Goal: Information Seeking & Learning: Learn about a topic

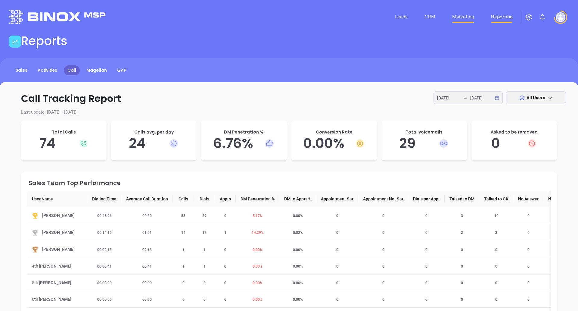
click at [464, 19] on link "Marketing" at bounding box center [463, 17] width 27 height 12
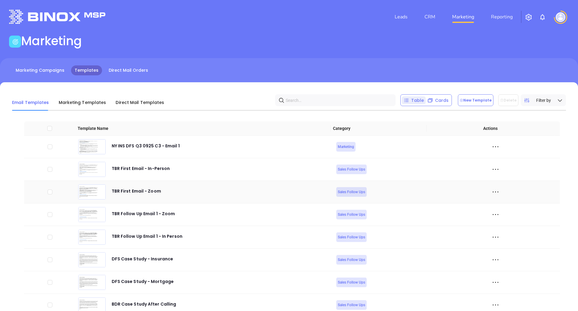
scroll to position [31, 0]
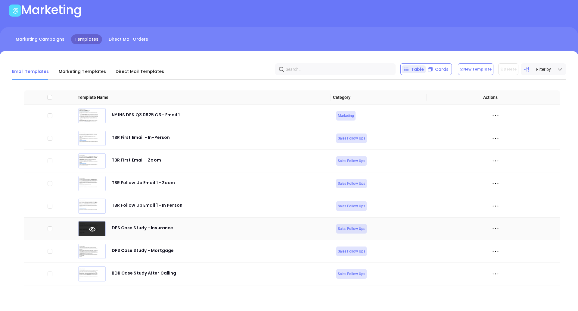
click at [91, 227] on icon at bounding box center [92, 229] width 27 height 7
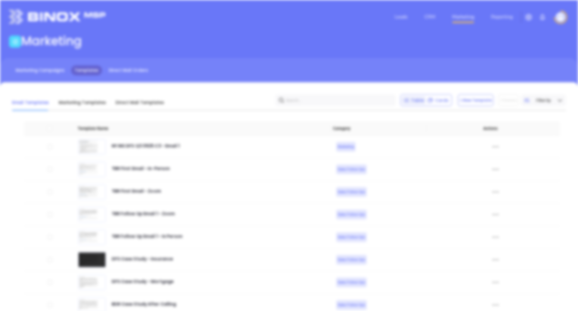
scroll to position [0, 0]
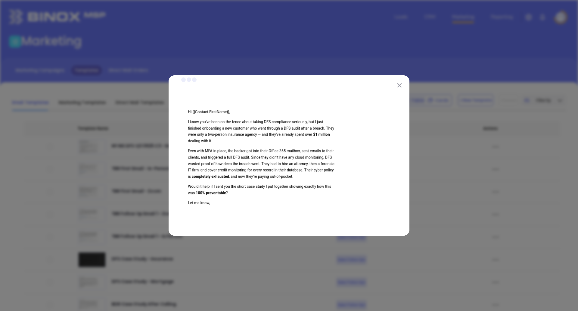
click at [103, 233] on div at bounding box center [289, 155] width 578 height 311
click at [398, 86] on img at bounding box center [400, 85] width 4 height 4
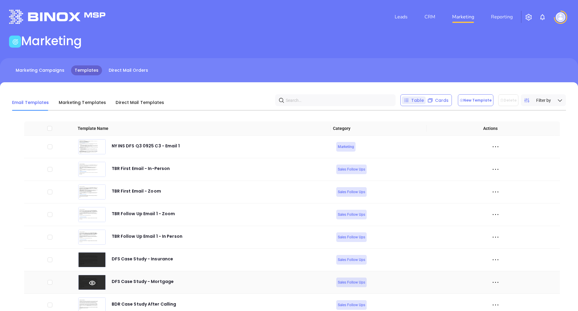
click at [93, 281] on icon at bounding box center [92, 283] width 27 height 7
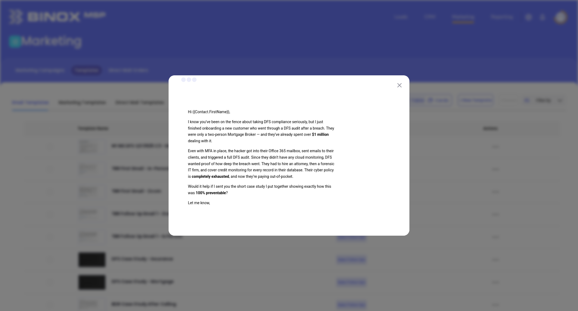
click at [114, 258] on div at bounding box center [289, 155] width 578 height 311
click at [402, 83] on button at bounding box center [400, 85] width 8 height 8
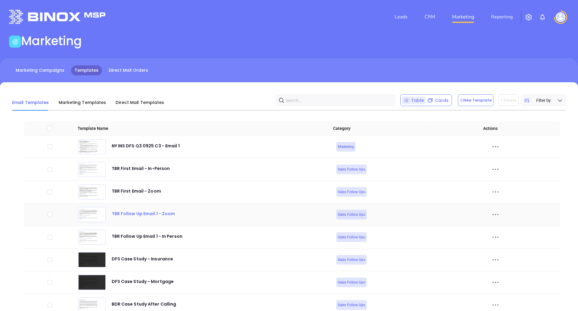
scroll to position [31, 0]
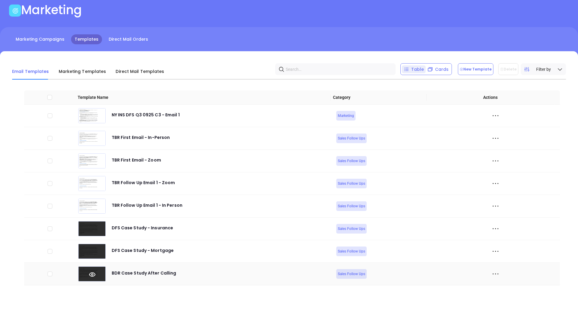
click at [87, 275] on icon at bounding box center [92, 274] width 27 height 7
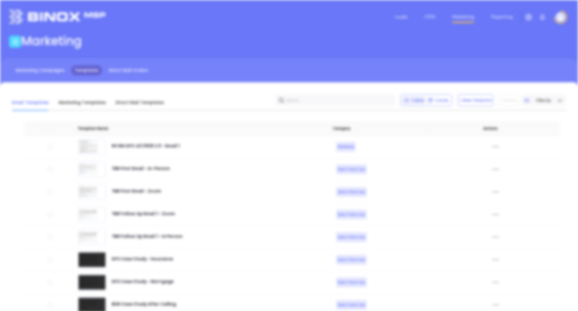
scroll to position [0, 0]
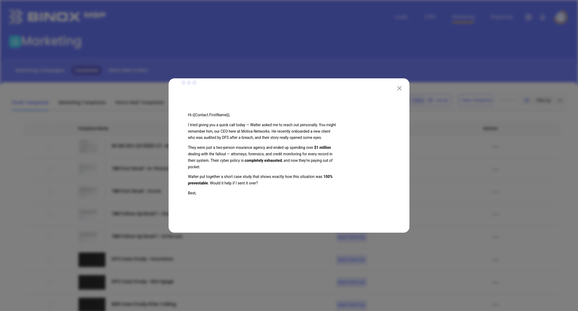
click at [400, 91] on button at bounding box center [400, 88] width 8 height 8
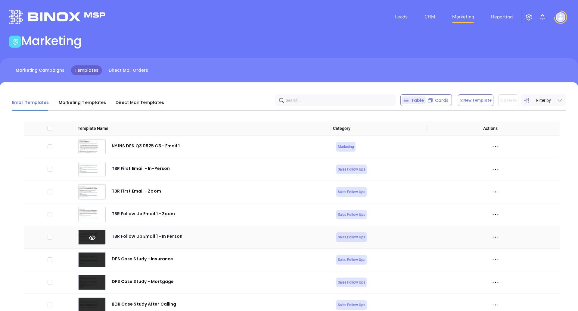
click at [92, 236] on icon at bounding box center [92, 237] width 27 height 7
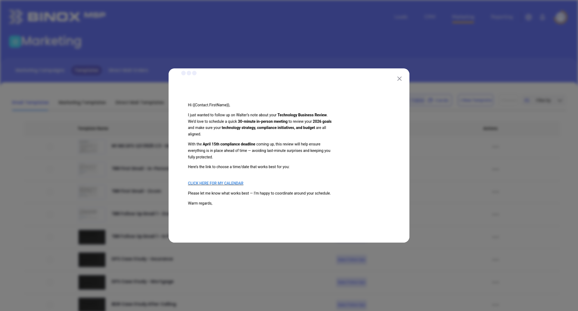
click at [399, 78] on img at bounding box center [400, 79] width 4 height 4
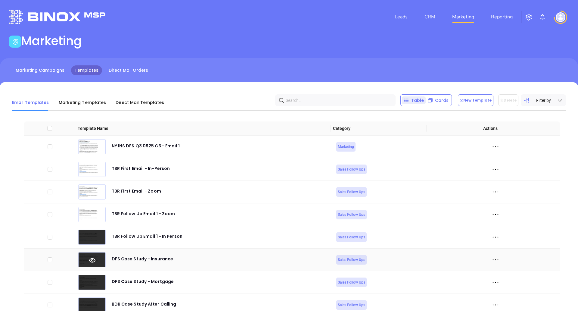
click at [84, 259] on icon at bounding box center [92, 260] width 27 height 7
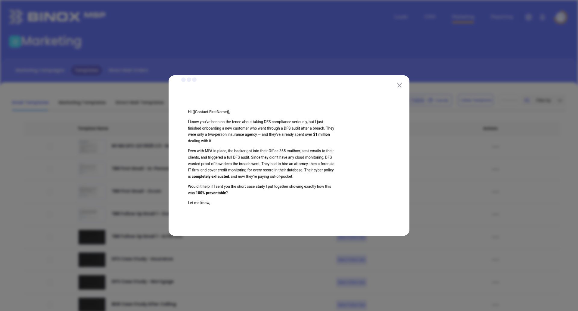
click at [399, 86] on img at bounding box center [400, 85] width 4 height 4
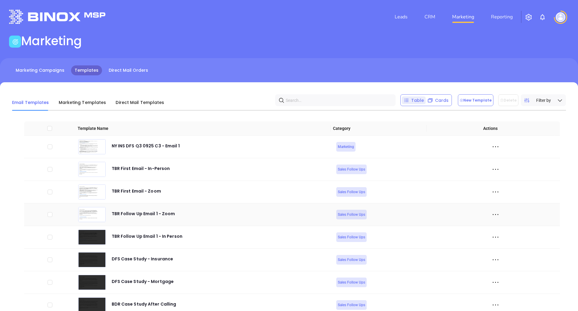
scroll to position [31, 0]
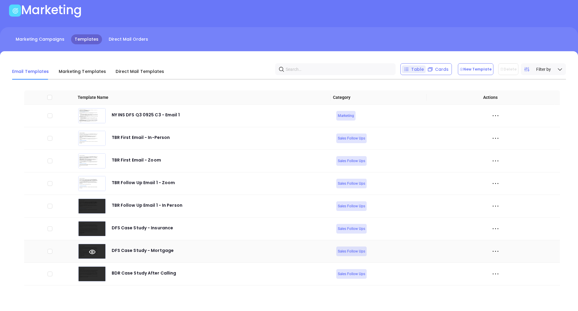
click at [95, 252] on icon at bounding box center [92, 252] width 6 height 4
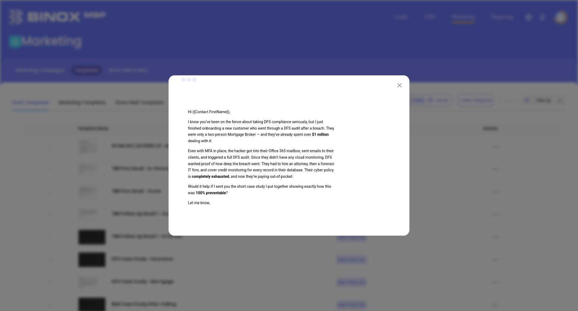
click at [401, 84] on img at bounding box center [400, 85] width 4 height 4
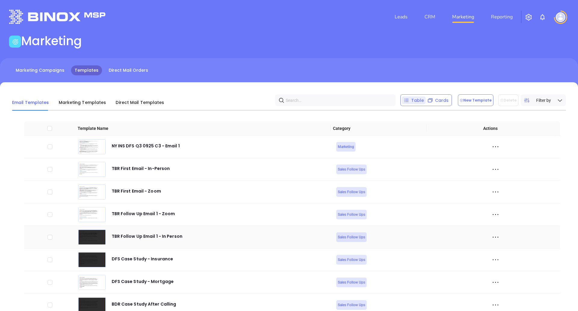
scroll to position [31, 0]
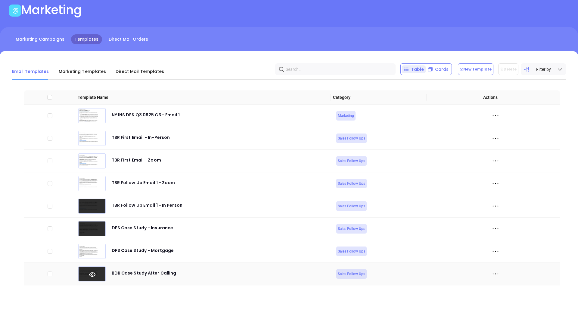
click at [94, 276] on icon at bounding box center [92, 274] width 27 height 7
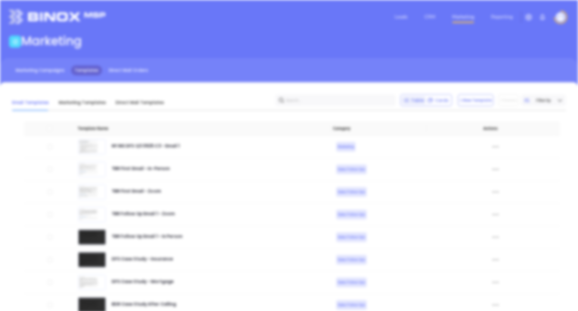
scroll to position [0, 0]
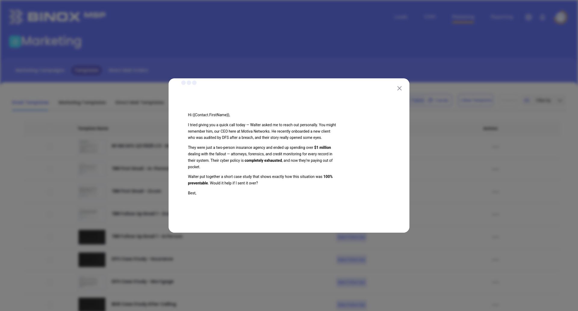
click at [401, 88] on img at bounding box center [400, 88] width 4 height 4
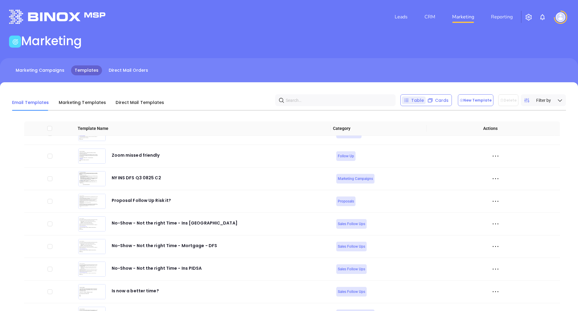
scroll to position [2644, 0]
